Goal: Information Seeking & Learning: Learn about a topic

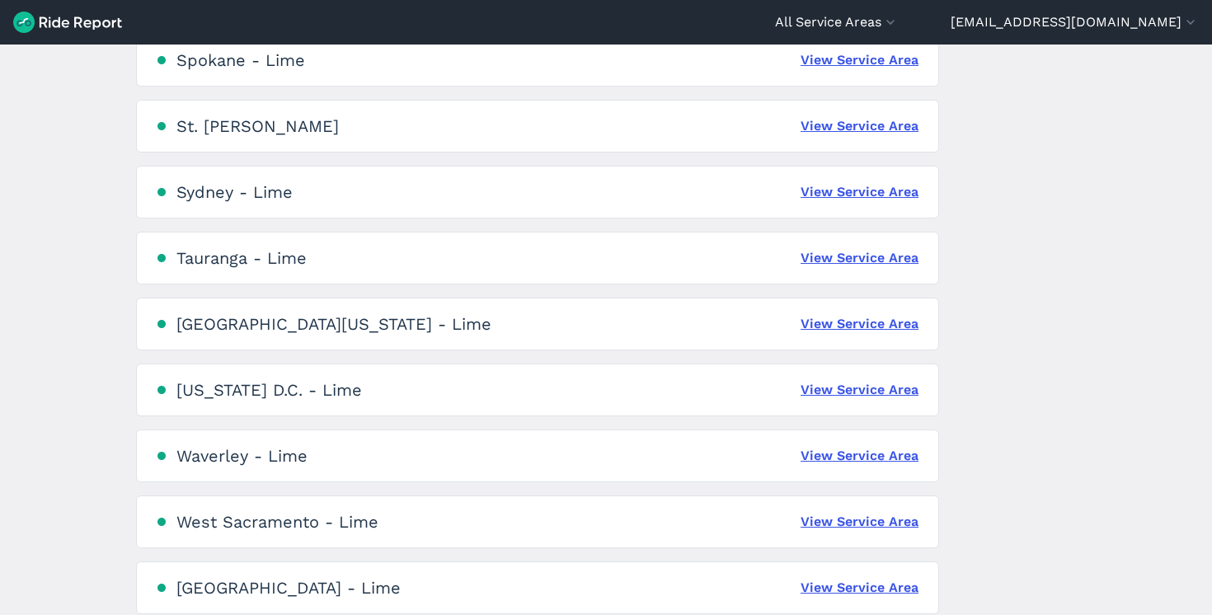
scroll to position [3795, 0]
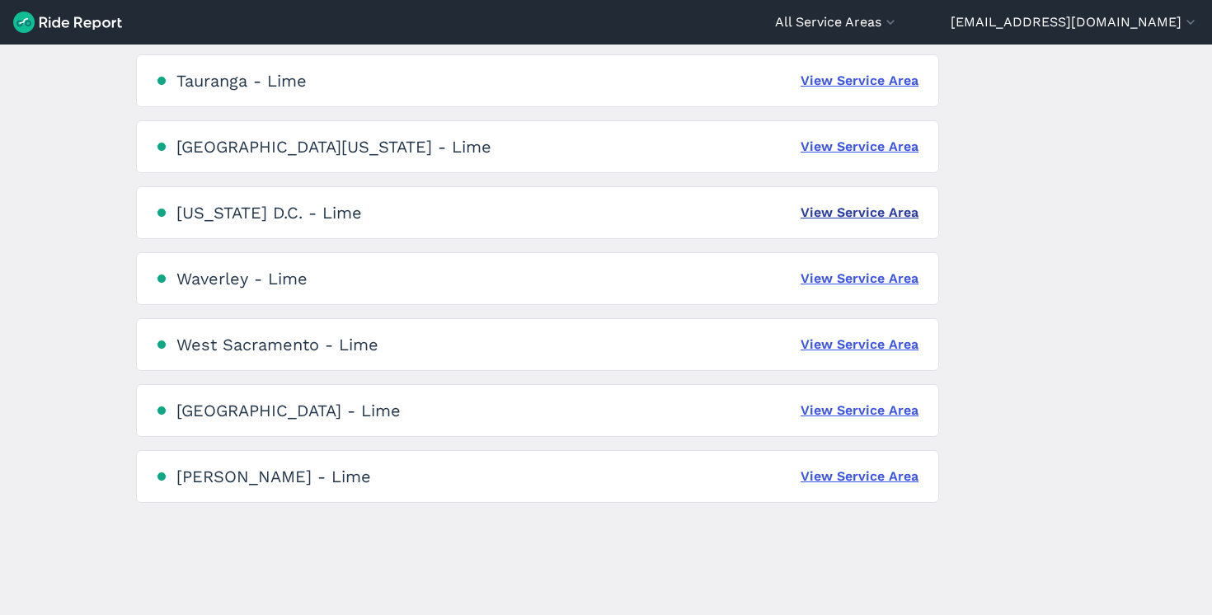
click at [841, 218] on link "View Service Area" at bounding box center [860, 213] width 118 height 20
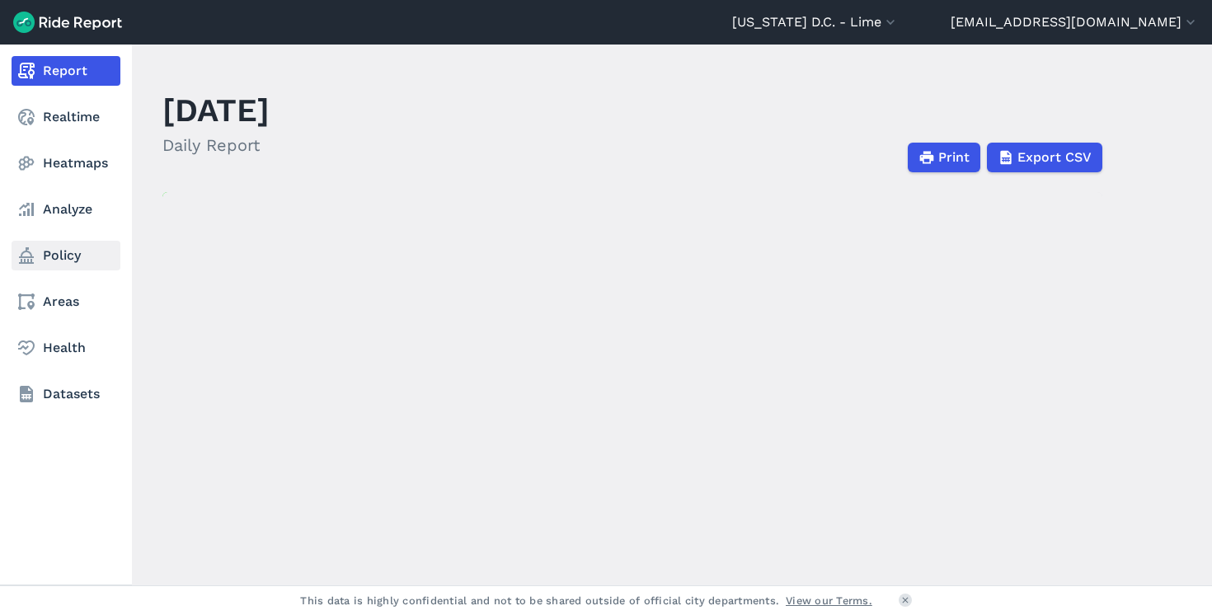
click at [64, 252] on link "Policy" at bounding box center [66, 256] width 109 height 30
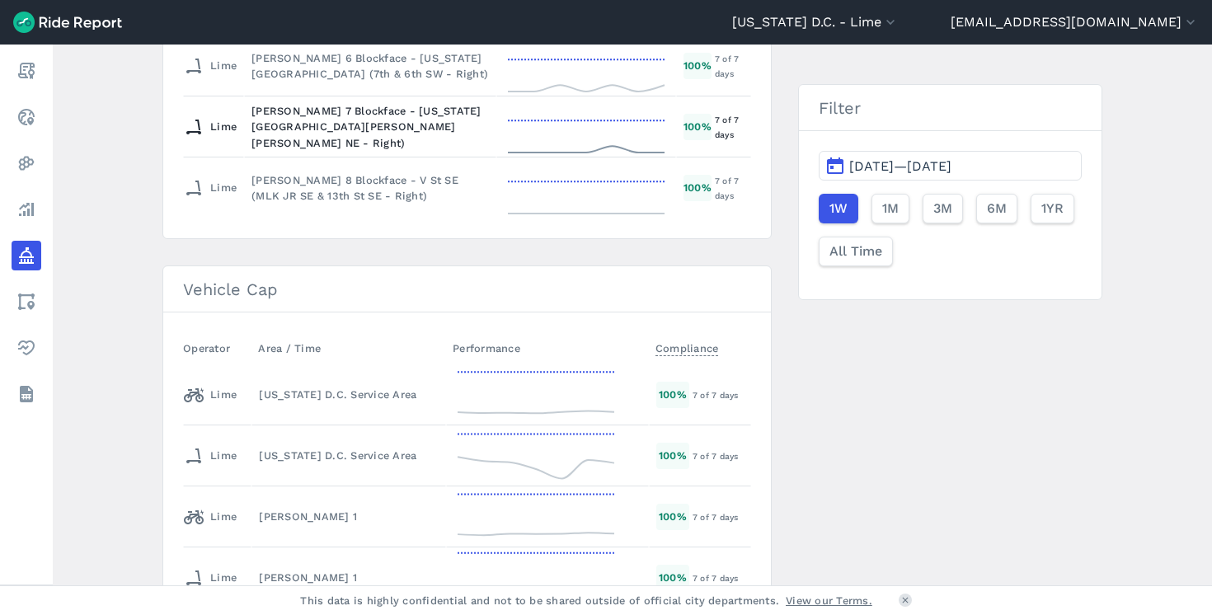
scroll to position [2641, 0]
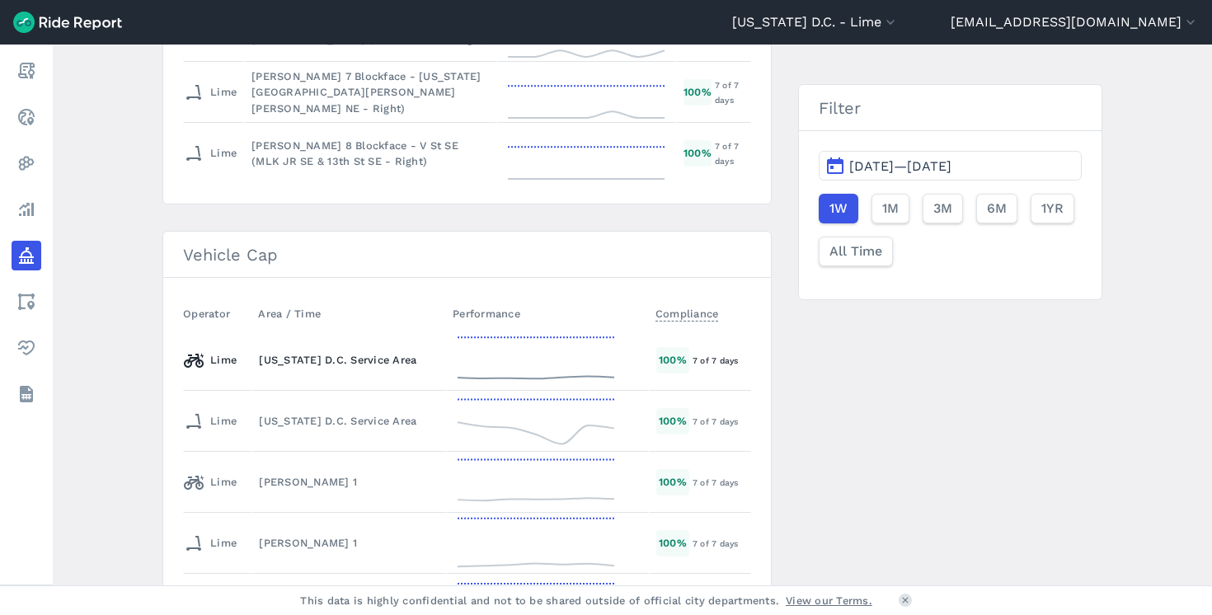
click at [247, 381] on td "Lime" at bounding box center [217, 360] width 68 height 61
click at [341, 375] on td "[US_STATE] D.C. Service Area" at bounding box center [349, 360] width 195 height 61
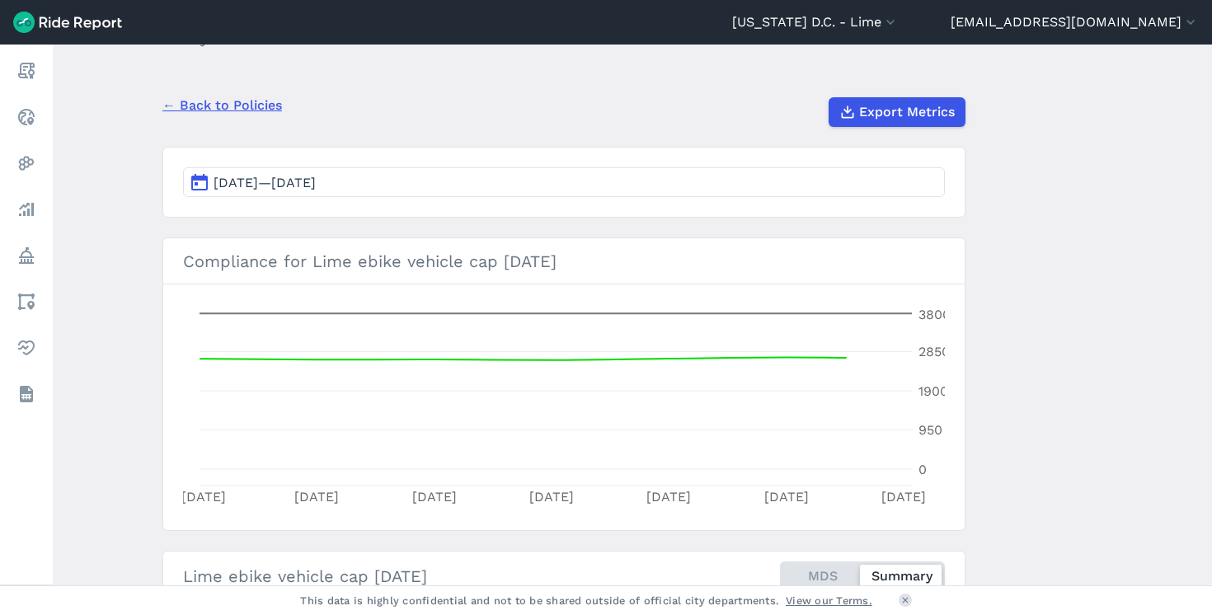
scroll to position [115, 0]
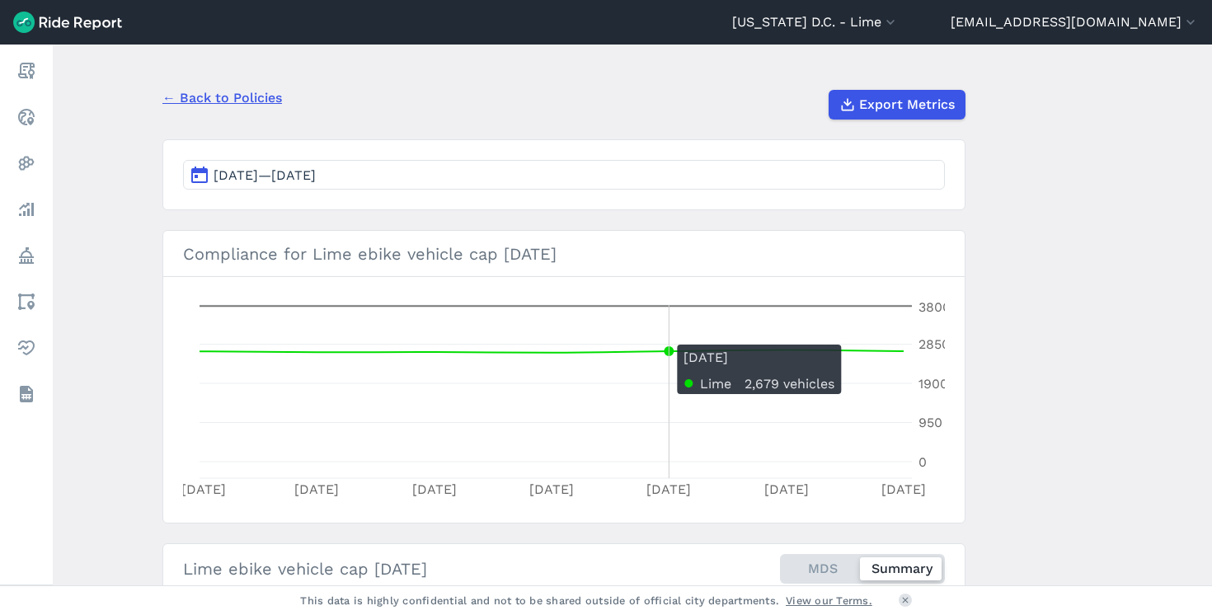
click at [647, 340] on icon "[DATE] Sep [DATE] Sep [DATE] Sep [DATE] 0 950 1900 2850 3800" at bounding box center [564, 400] width 762 height 206
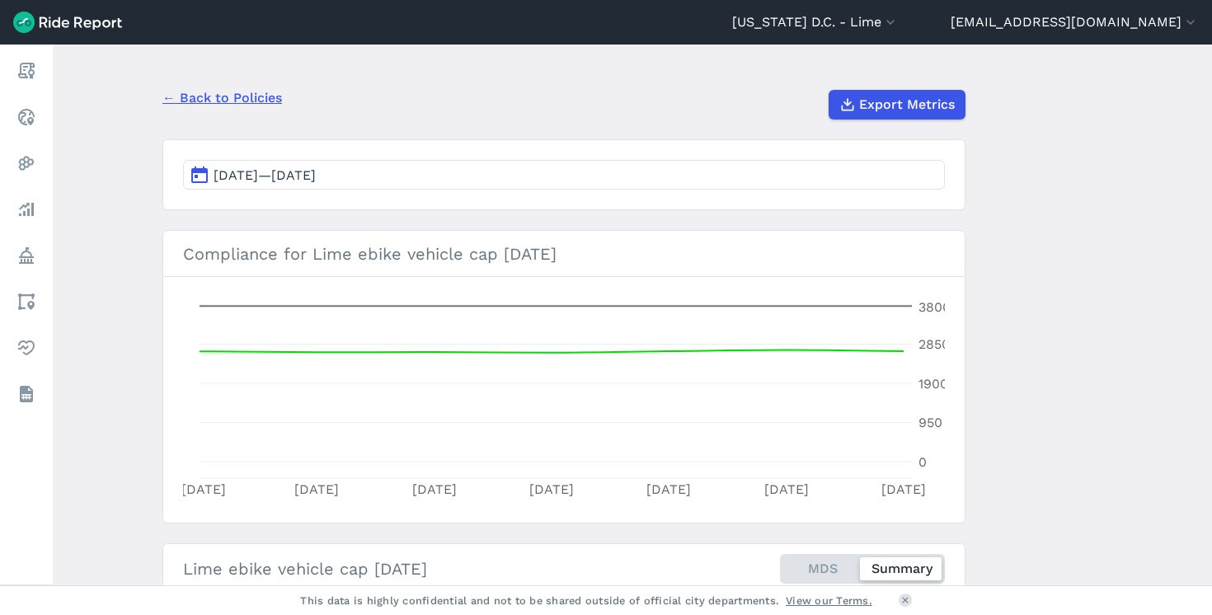
click at [242, 97] on link "← Back to Policies" at bounding box center [222, 98] width 120 height 20
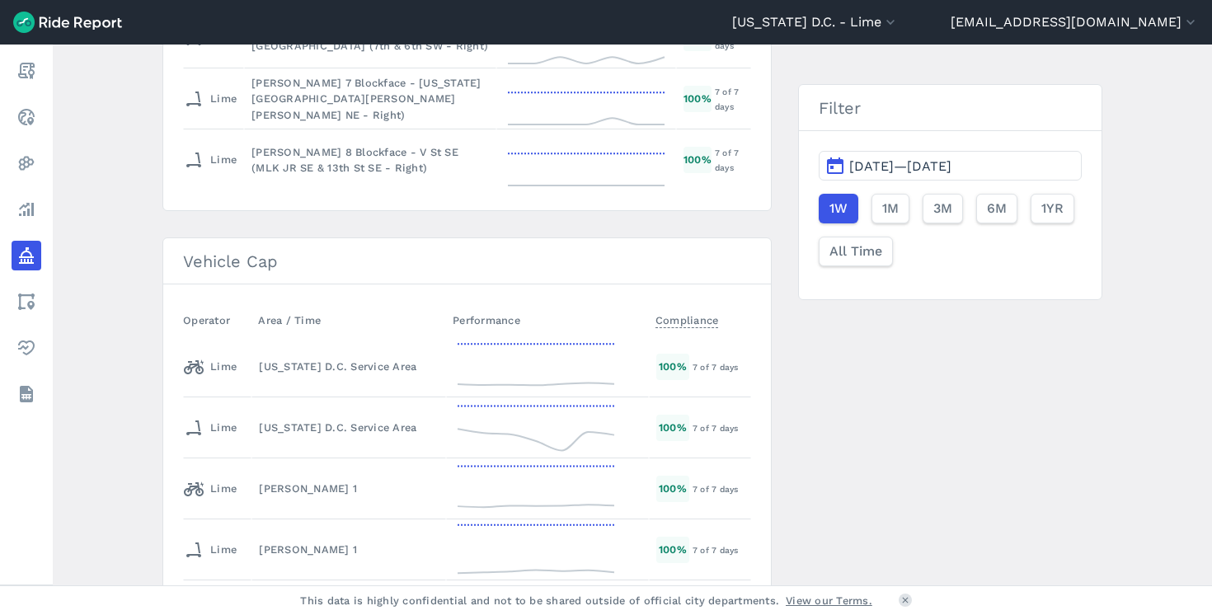
scroll to position [2732, 0]
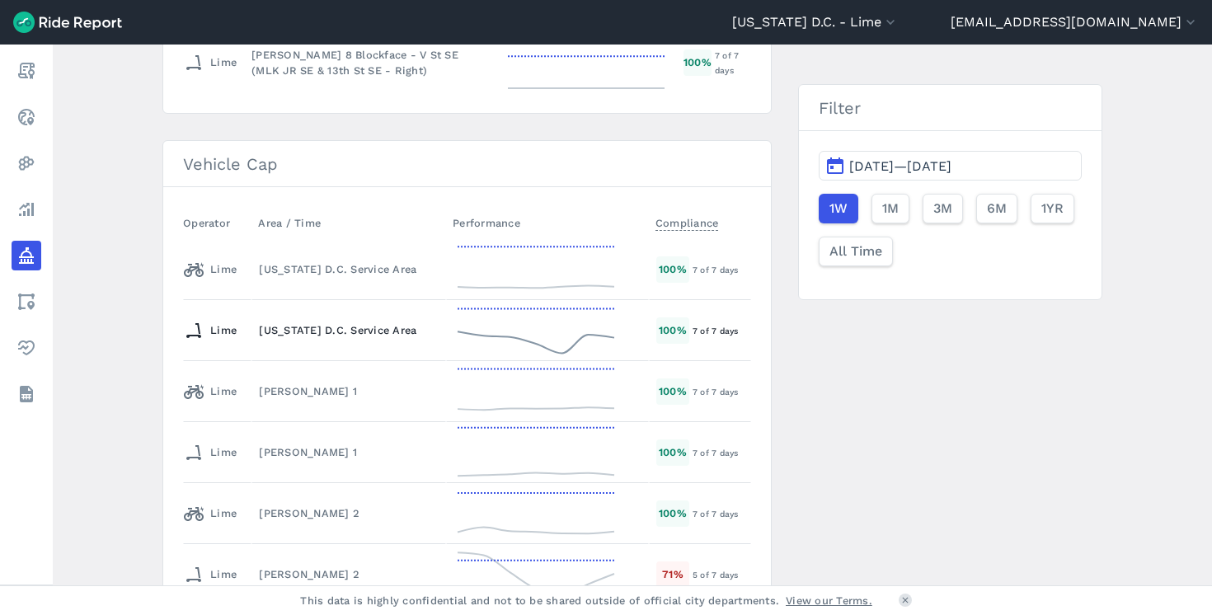
click at [308, 343] on td "[US_STATE] D.C. Service Area" at bounding box center [349, 330] width 195 height 61
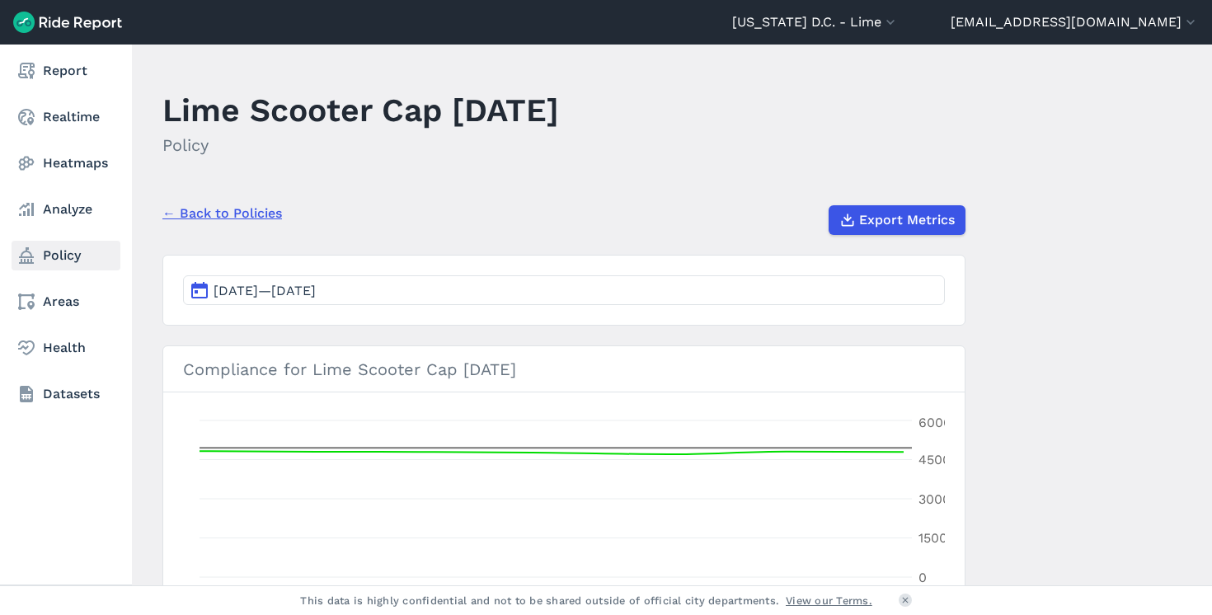
click at [57, 244] on link "Policy" at bounding box center [66, 256] width 109 height 30
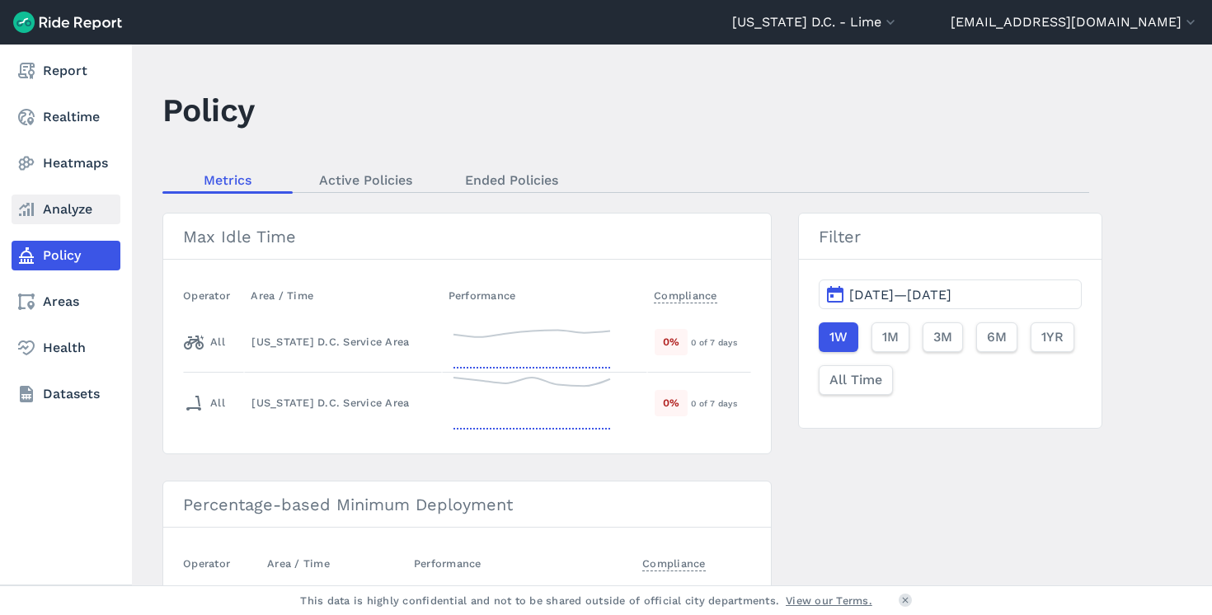
click at [59, 207] on link "Analyze" at bounding box center [66, 210] width 109 height 30
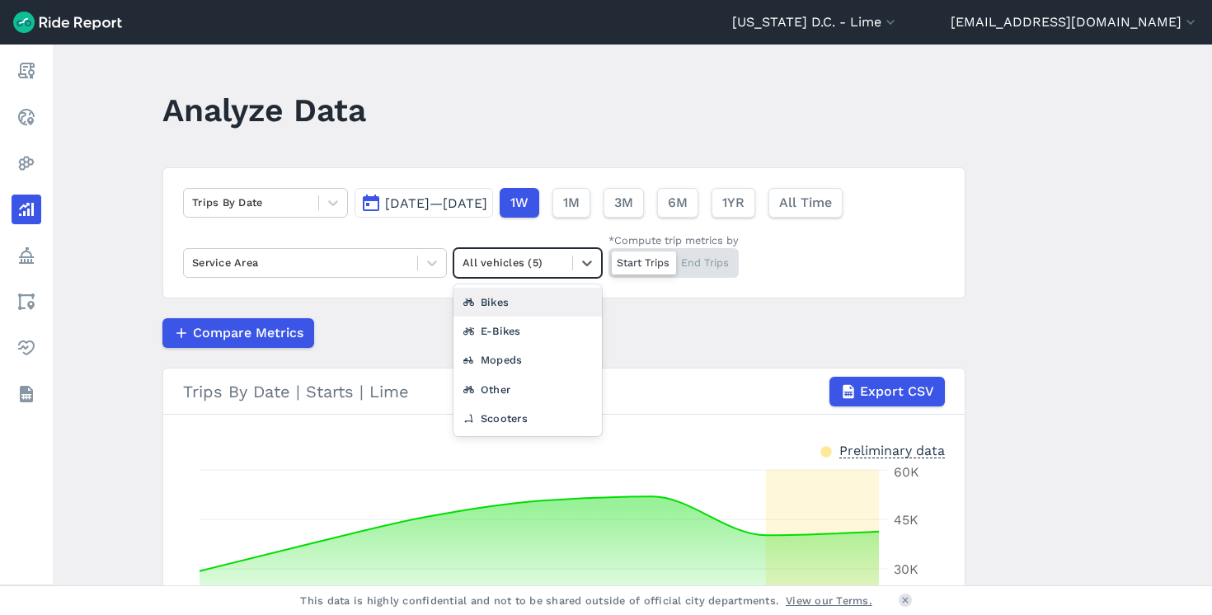
click at [520, 266] on div at bounding box center [513, 262] width 101 height 19
click at [498, 417] on div "Scooters" at bounding box center [528, 418] width 148 height 29
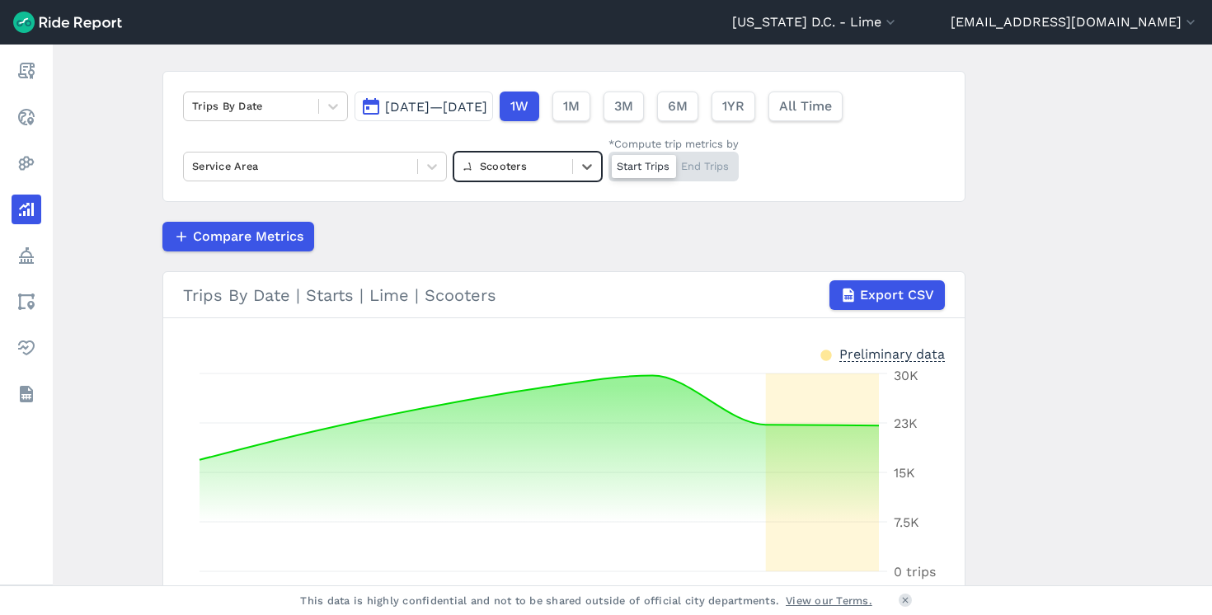
scroll to position [118, 0]
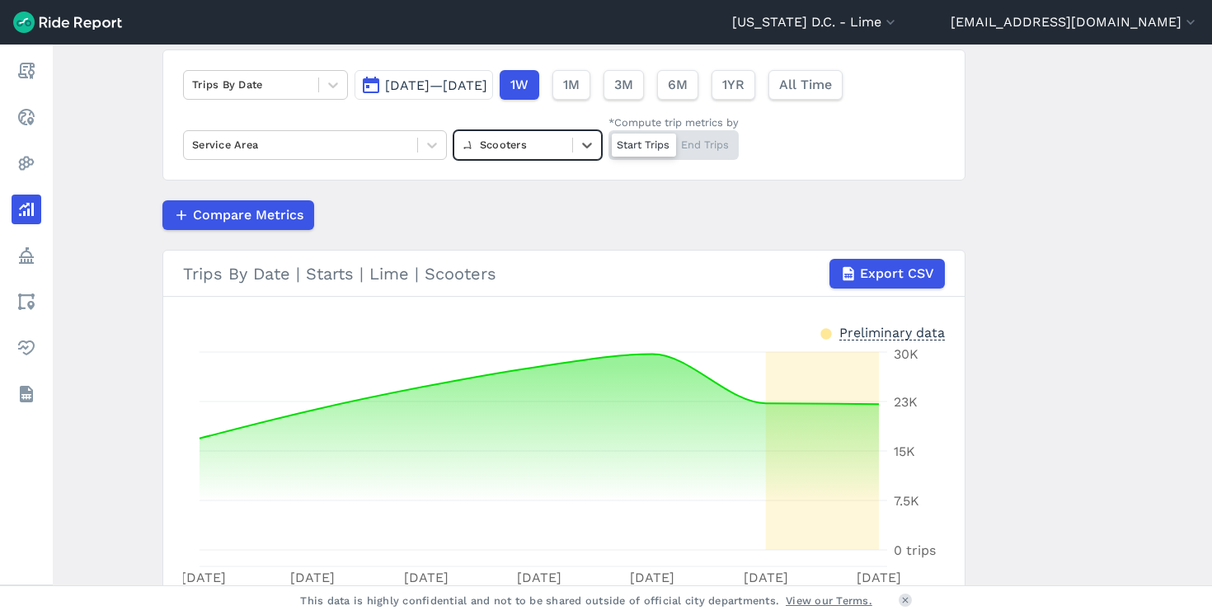
click at [450, 92] on span "[DATE]—[DATE]" at bounding box center [436, 86] width 102 height 16
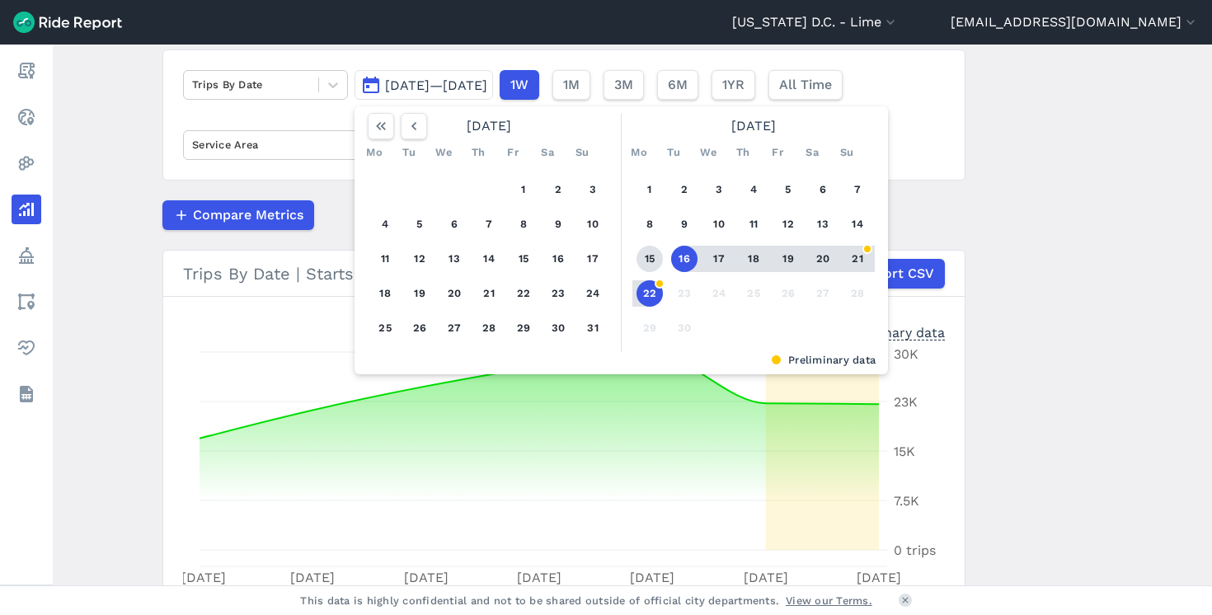
click at [647, 261] on button "15" at bounding box center [650, 259] width 26 height 26
click at [647, 285] on button "22" at bounding box center [650, 293] width 26 height 26
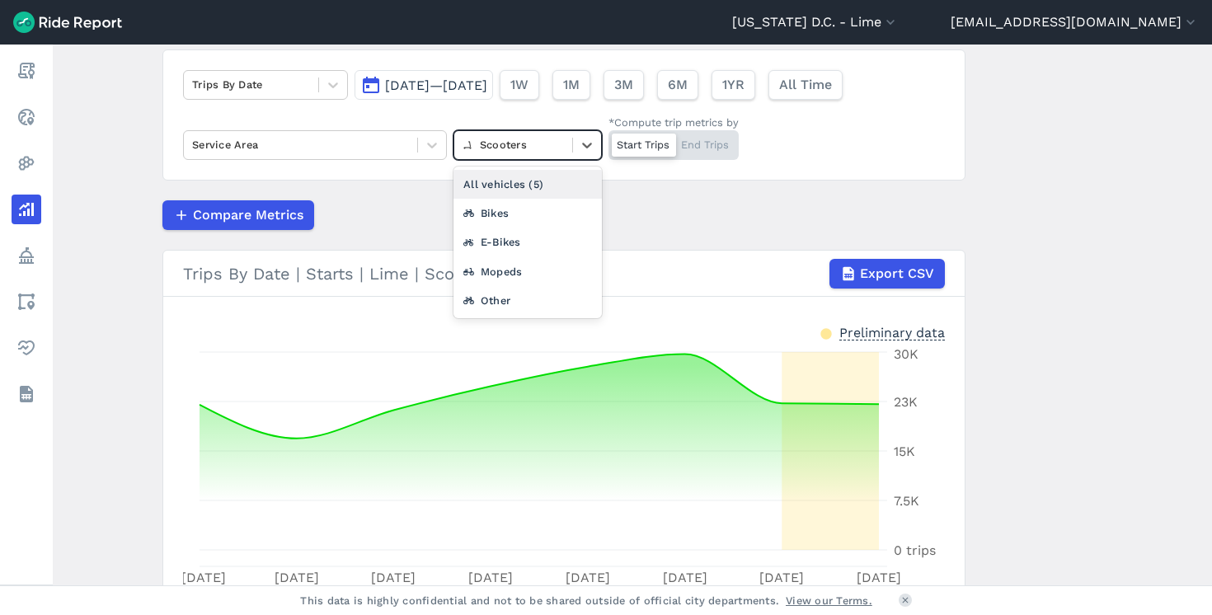
click at [494, 150] on div at bounding box center [513, 144] width 101 height 19
click at [501, 244] on div "E-Bikes" at bounding box center [528, 242] width 148 height 29
